Goal: Entertainment & Leisure: Consume media (video, audio)

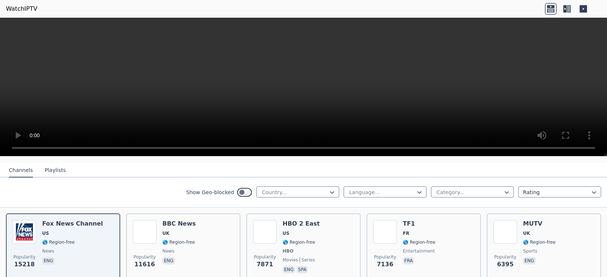
scroll to position [74, 0]
click at [416, 189] on icon at bounding box center [419, 192] width 7 height 7
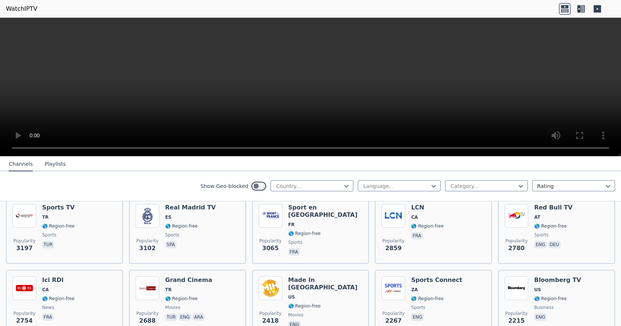
scroll to position [200, 0]
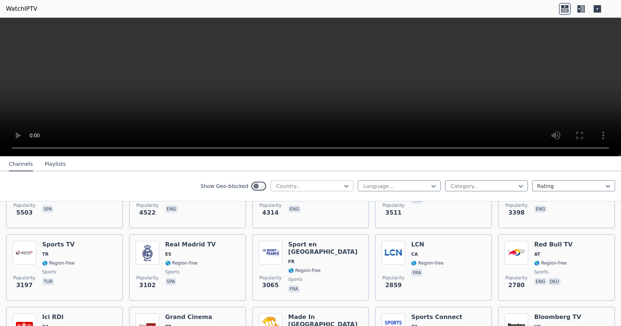
click at [346, 183] on div "Country..." at bounding box center [312, 185] width 83 height 11
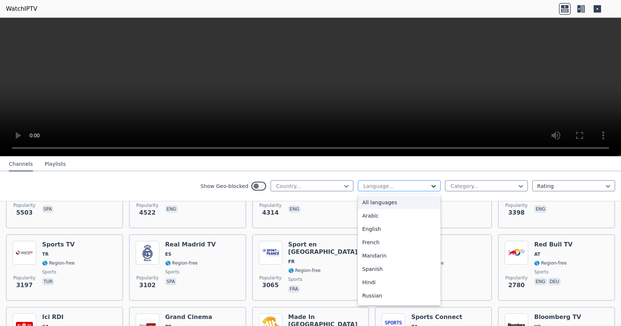
click at [431, 186] on icon at bounding box center [433, 185] width 7 height 7
click at [395, 234] on div "Spanish" at bounding box center [399, 231] width 83 height 13
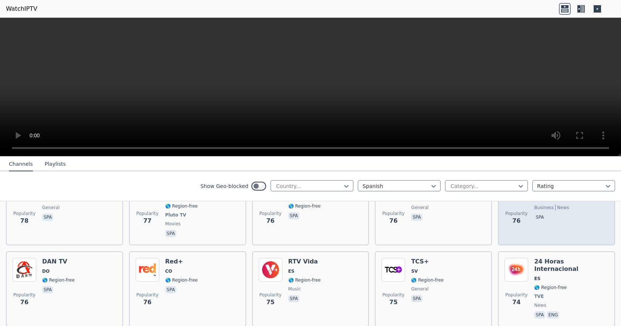
scroll to position [2397, 0]
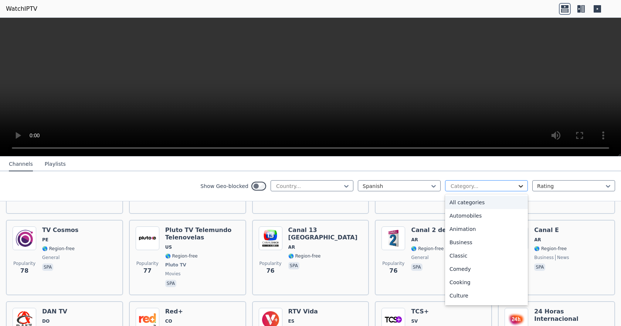
click at [517, 187] on icon at bounding box center [520, 185] width 7 height 7
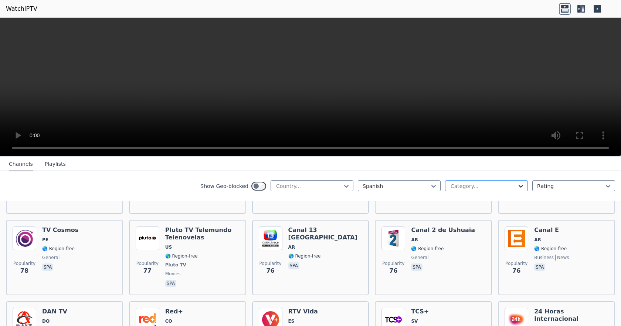
click at [517, 187] on icon at bounding box center [520, 185] width 7 height 7
click at [604, 189] on icon at bounding box center [607, 185] width 7 height 7
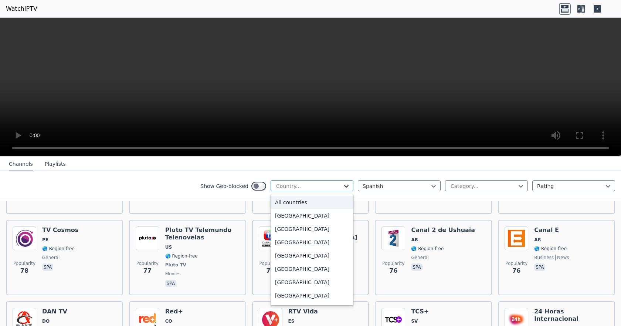
click at [343, 183] on icon at bounding box center [346, 185] width 7 height 7
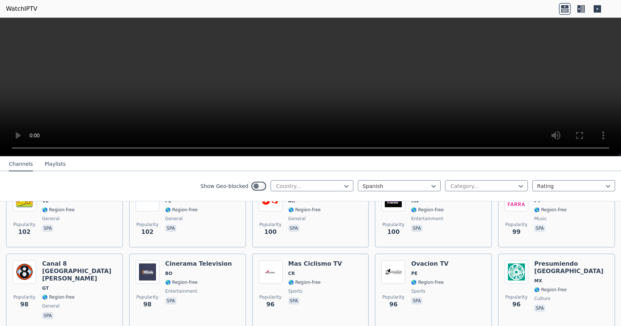
scroll to position [1806, 0]
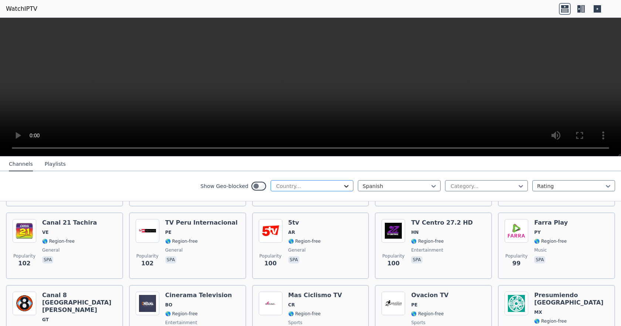
click at [343, 184] on icon at bounding box center [346, 185] width 7 height 7
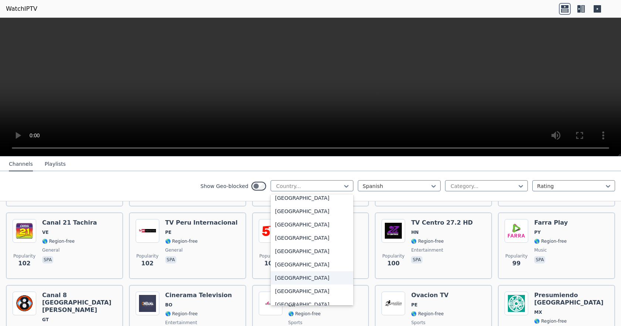
scroll to position [2530, 0]
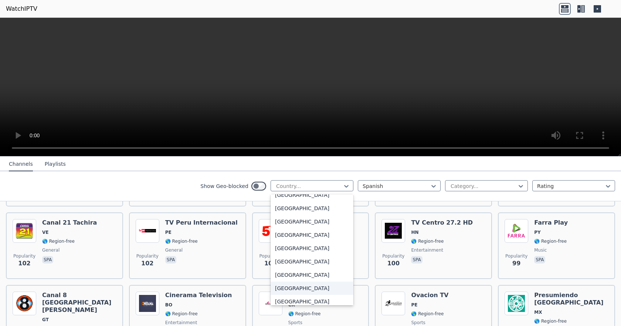
click at [302, 277] on div "[GEOGRAPHIC_DATA]" at bounding box center [312, 287] width 83 height 13
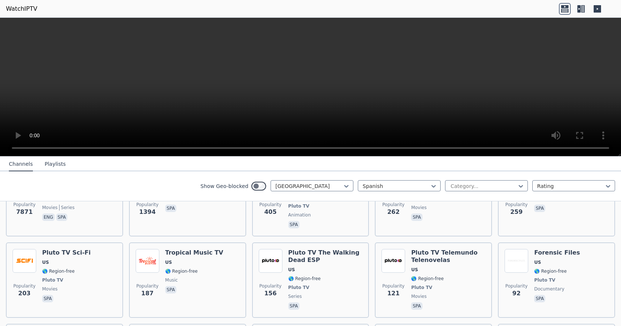
scroll to position [111, 0]
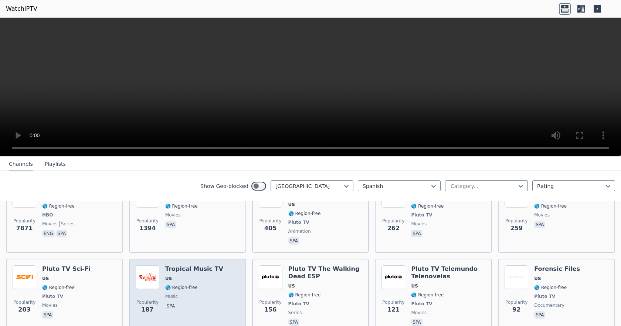
click at [197, 265] on h6 "Tropical Music TV" at bounding box center [194, 268] width 58 height 7
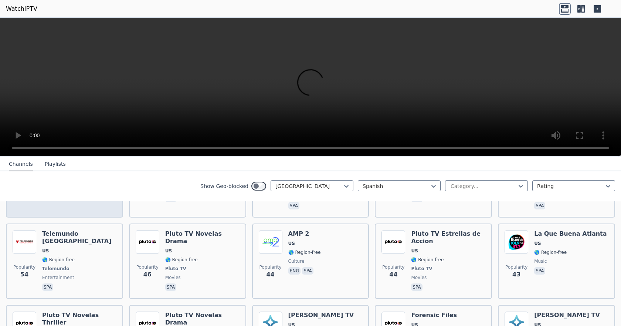
scroll to position [296, 0]
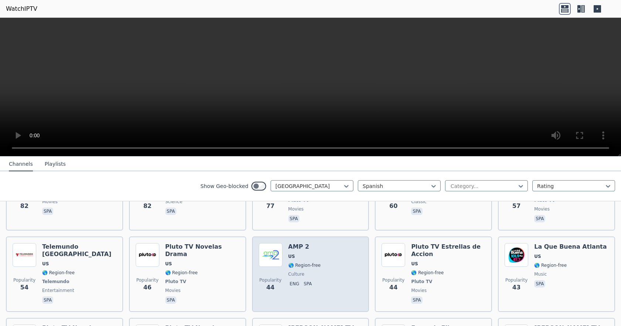
click at [302, 243] on h6 "AMP 2" at bounding box center [304, 246] width 33 height 7
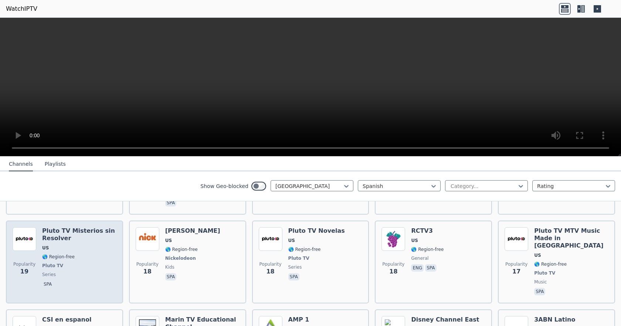
scroll to position [702, 0]
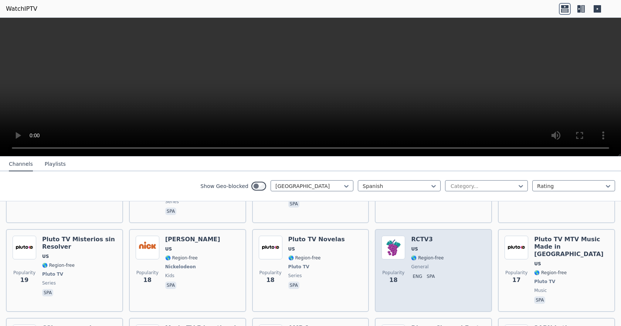
click at [416, 235] on h6 "RCTV3" at bounding box center [427, 238] width 33 height 7
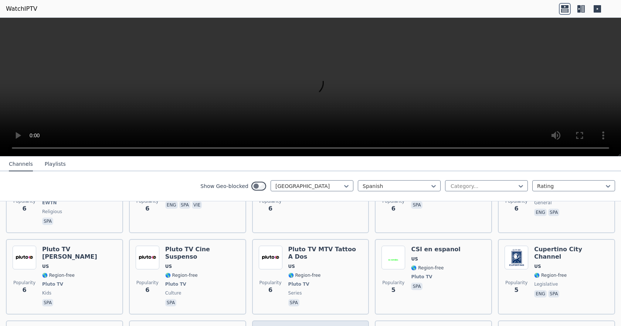
scroll to position [1553, 0]
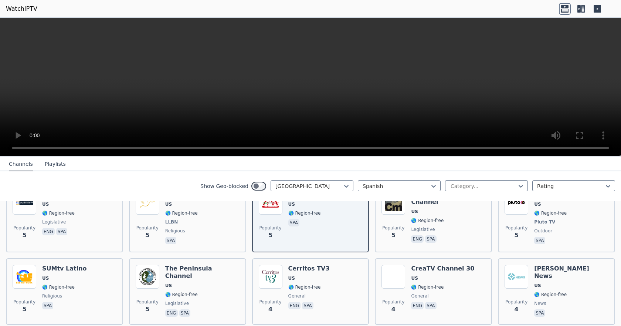
scroll to position [1671, 0]
